Goal: Task Accomplishment & Management: Manage account settings

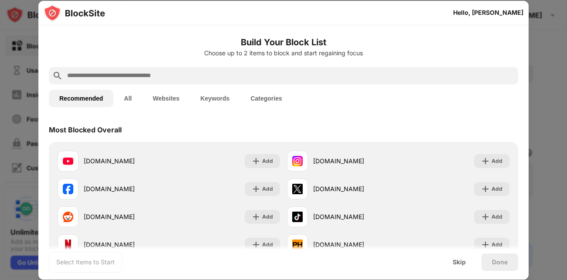
click at [163, 93] on button "Websites" at bounding box center [166, 98] width 48 height 17
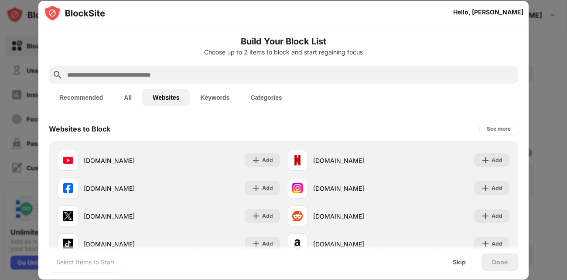
click at [87, 92] on button "Recommended" at bounding box center [81, 97] width 65 height 17
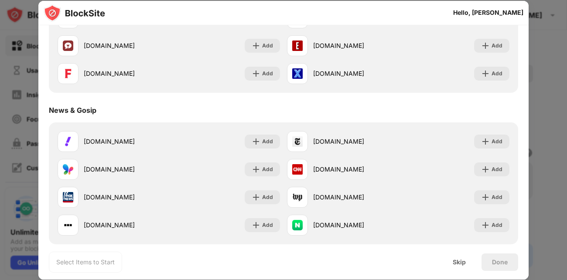
scroll to position [518, 0]
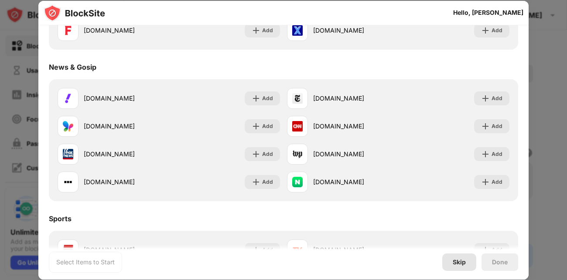
click at [461, 264] on div "Skip" at bounding box center [459, 262] width 13 height 7
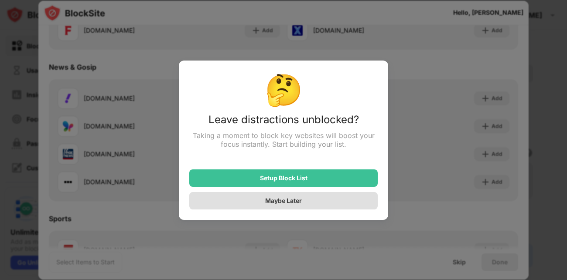
click at [295, 198] on div "Maybe Later" at bounding box center [283, 200] width 37 height 7
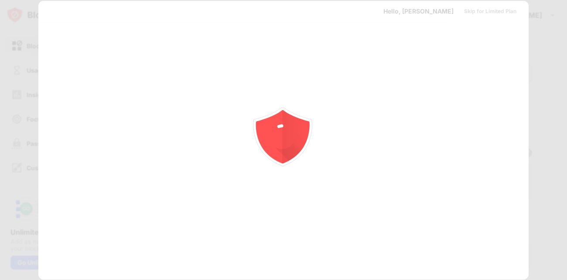
scroll to position [0, 0]
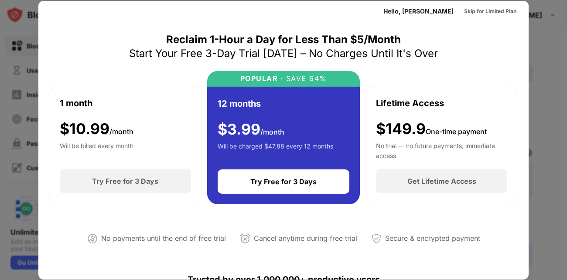
click at [295, 198] on div "12 months $ 3.99 /month Will be charged $47.88 every 12 months Try Free for 3 D…" at bounding box center [283, 146] width 153 height 118
click at [490, 12] on div "Skip for Limited Plan" at bounding box center [490, 11] width 52 height 9
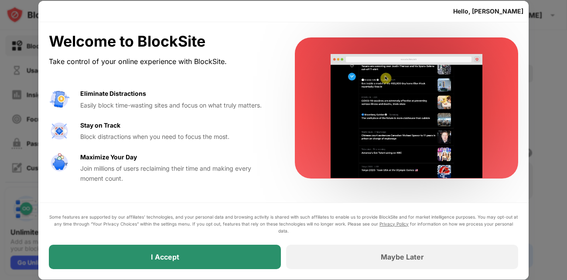
click at [215, 255] on div "I Accept" at bounding box center [165, 257] width 232 height 24
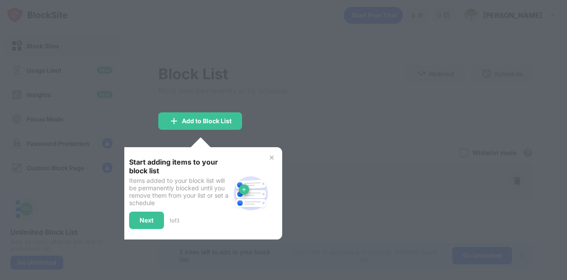
click at [271, 158] on img at bounding box center [271, 157] width 7 height 7
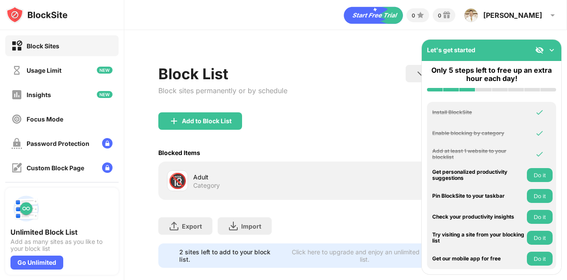
scroll to position [12, 0]
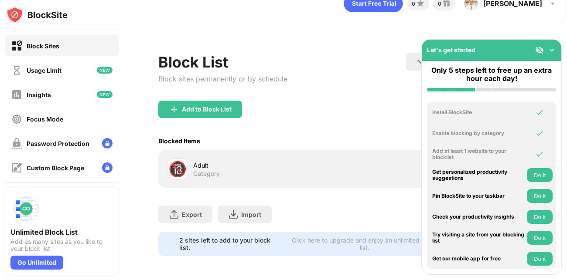
click at [551, 49] on img at bounding box center [551, 50] width 9 height 9
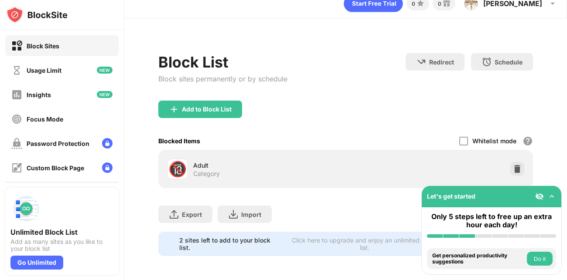
scroll to position [0, 0]
